Goal: Check status: Check status

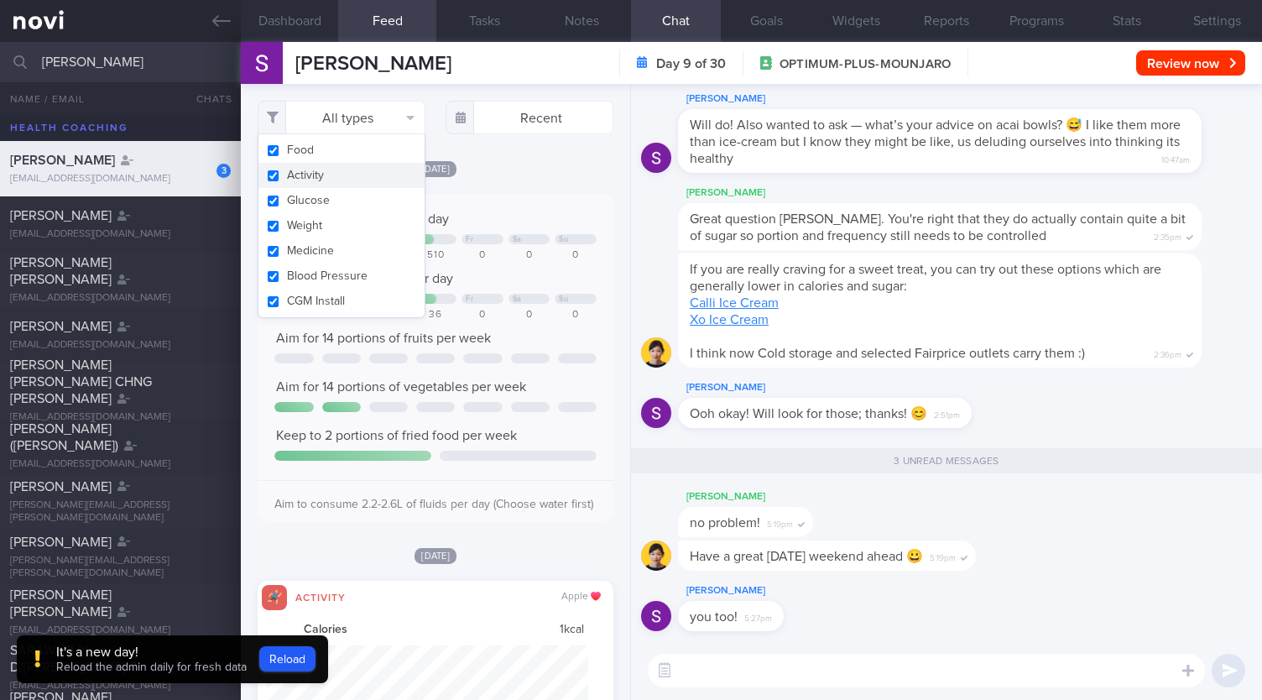
select select "7"
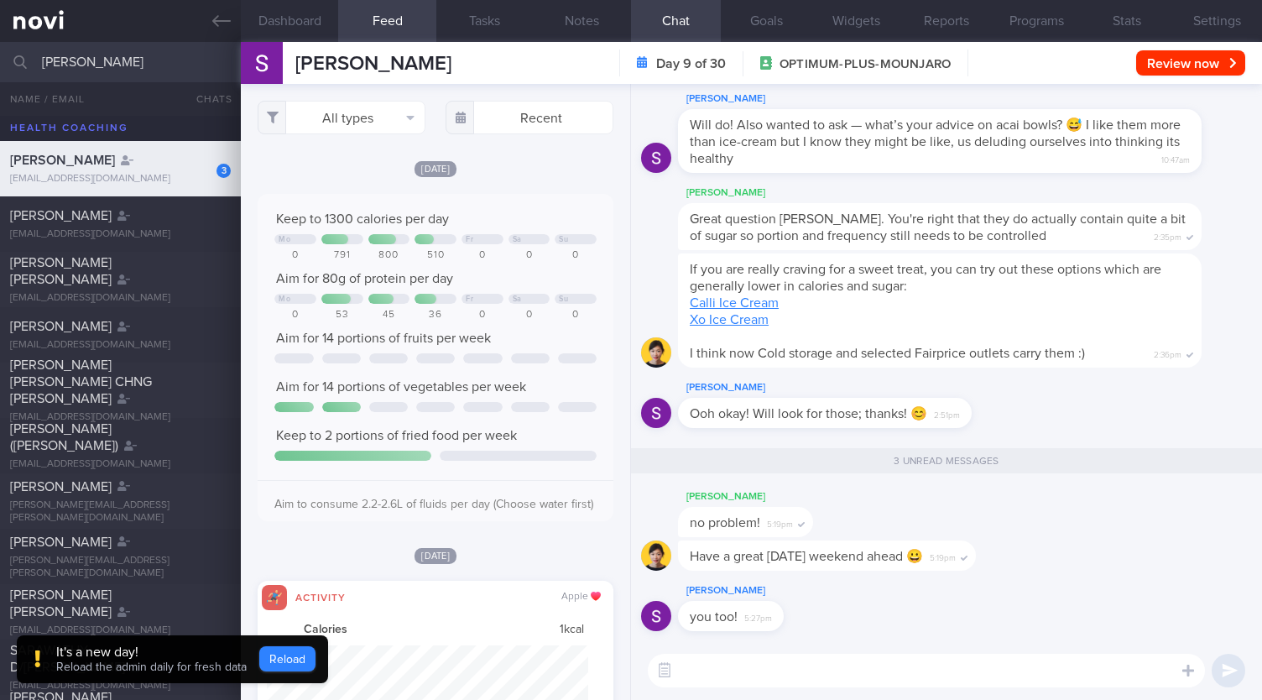
click at [278, 656] on button "Reload" at bounding box center [287, 658] width 56 height 25
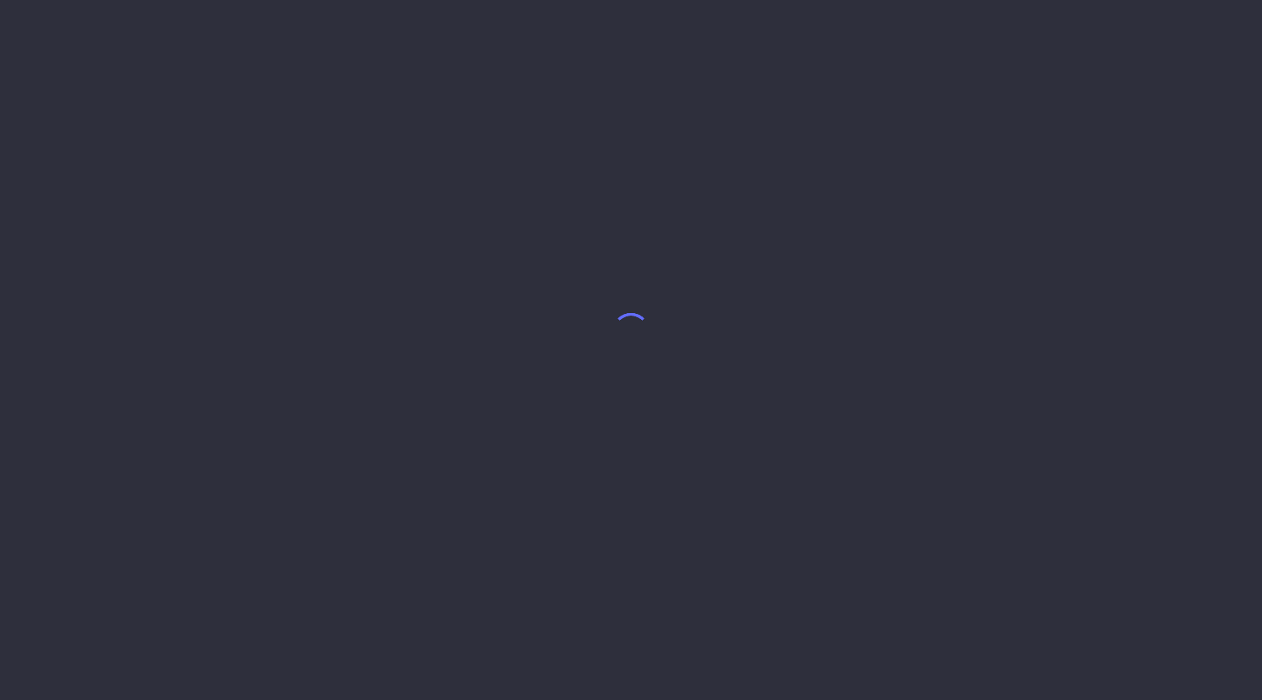
select select "7"
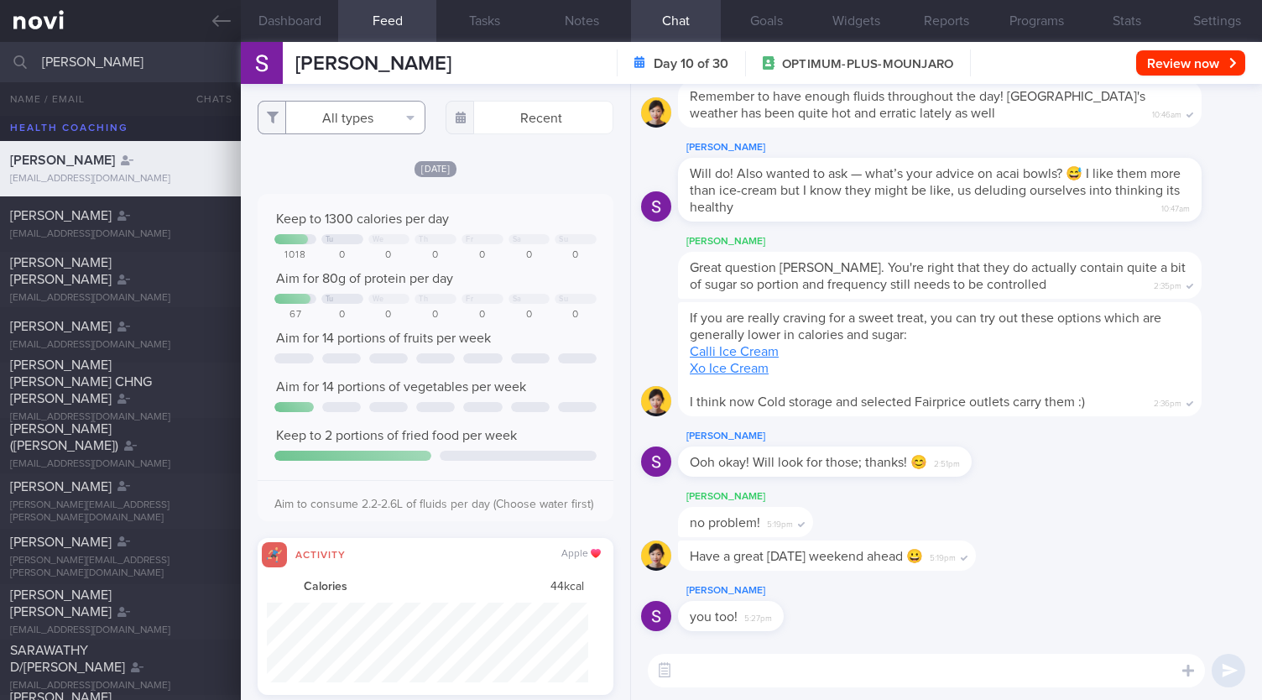
click at [386, 130] on button "All types" at bounding box center [342, 118] width 168 height 34
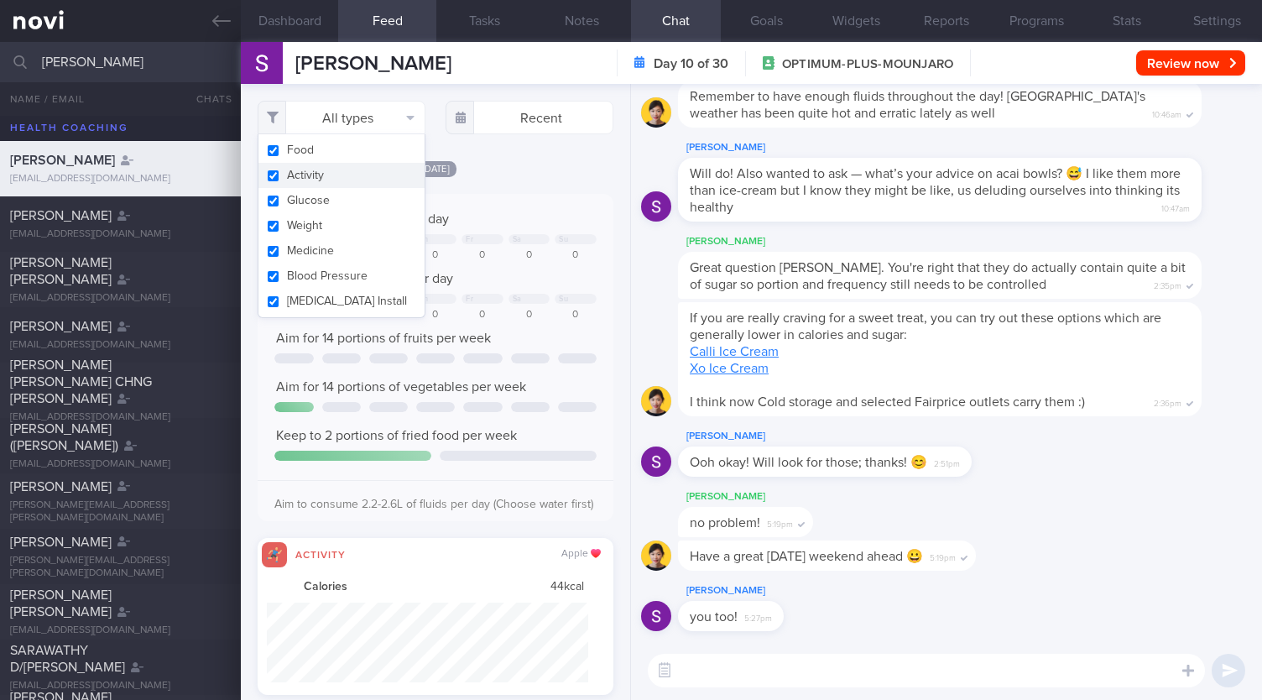
click at [292, 180] on button "Activity" at bounding box center [341, 175] width 166 height 25
checkbox input "false"
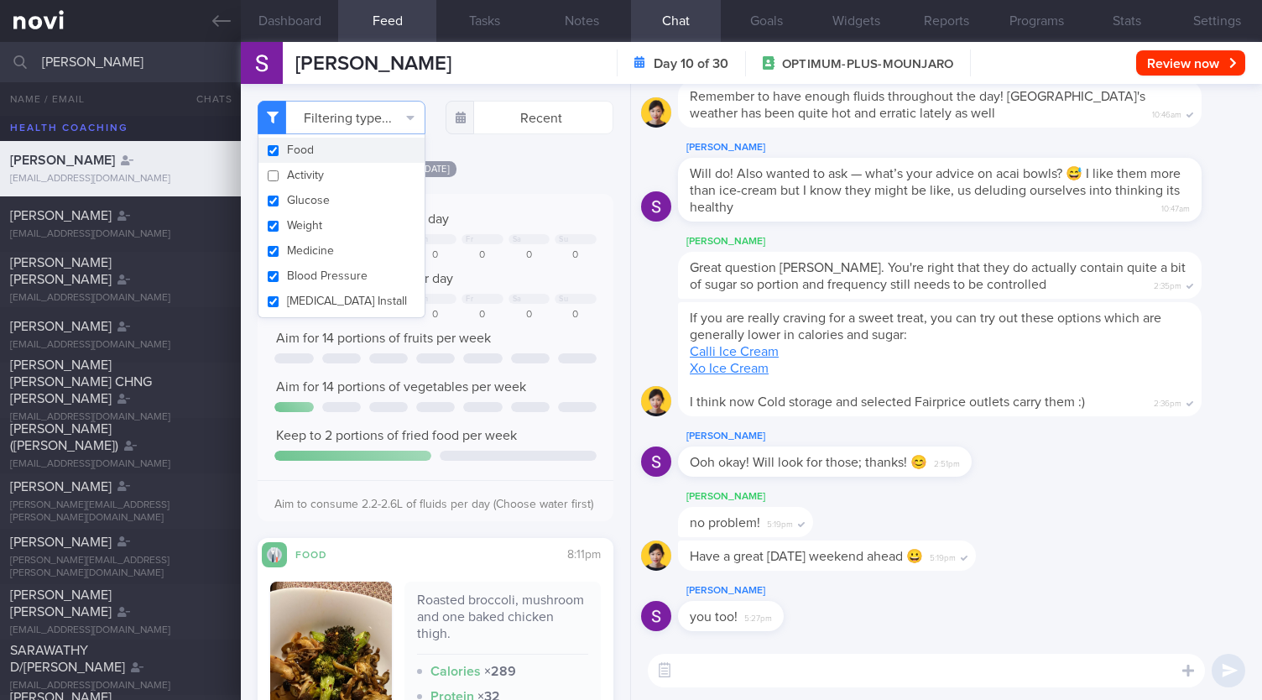
click at [502, 159] on div "Filtering type... Food Activity Glucose Weight Medicine Blood Pressure [MEDICAL…" at bounding box center [435, 392] width 389 height 616
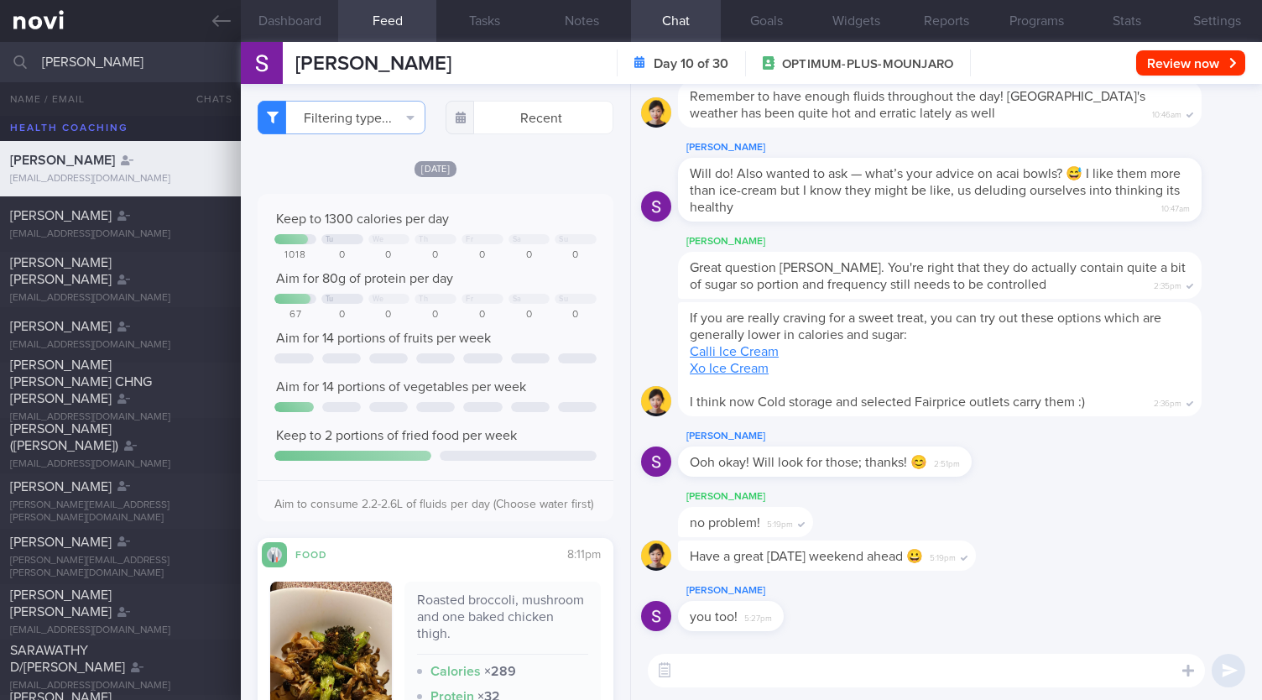
click at [319, 31] on button "Dashboard" at bounding box center [289, 21] width 97 height 42
